Goal: Navigation & Orientation: Find specific page/section

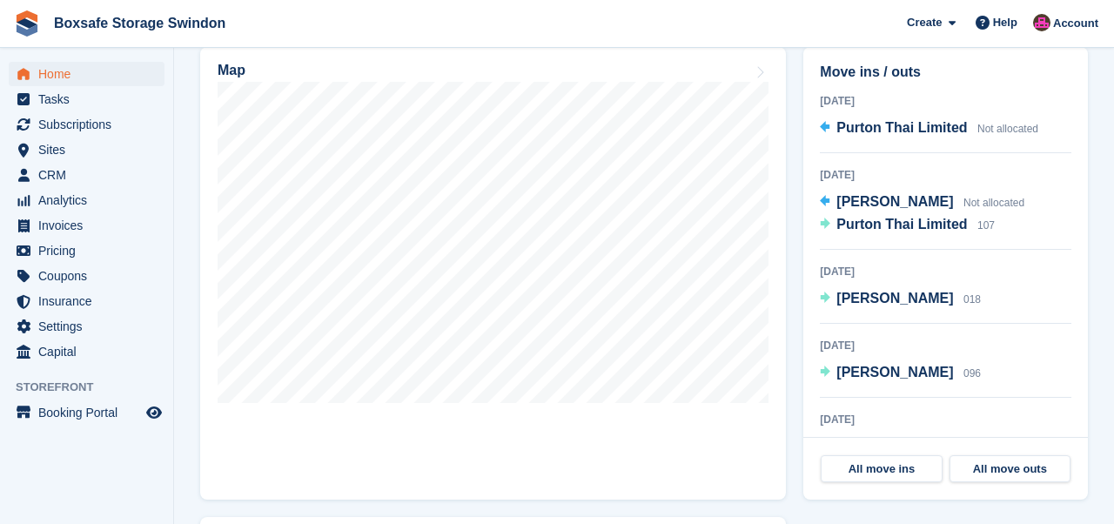
scroll to position [586, 0]
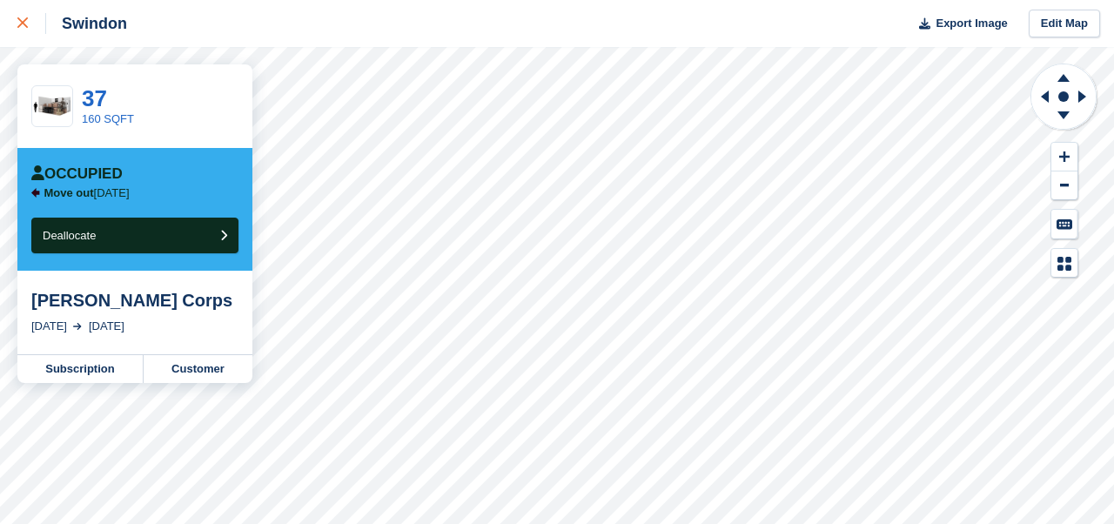
click at [28, 15] on div at bounding box center [31, 23] width 29 height 21
